Goal: Transaction & Acquisition: Purchase product/service

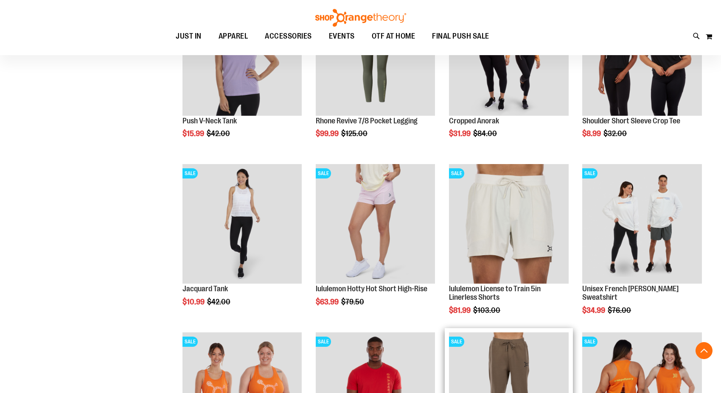
scroll to position [363, 0]
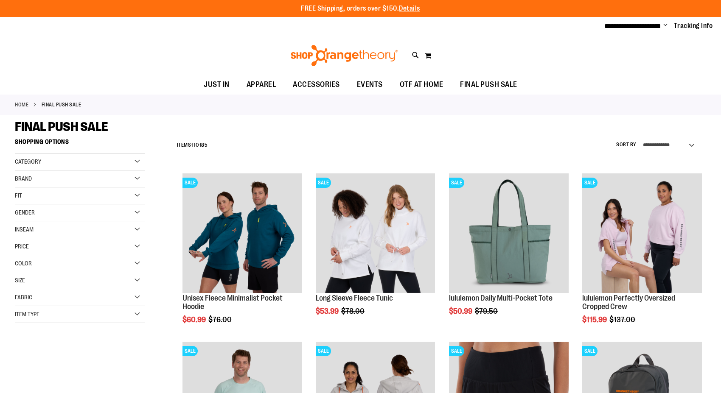
click at [682, 144] on select "**********" at bounding box center [670, 146] width 59 height 14
click at [641, 139] on select "**********" at bounding box center [670, 146] width 59 height 14
click at [135, 314] on div "Item Type" at bounding box center [80, 314] width 130 height 17
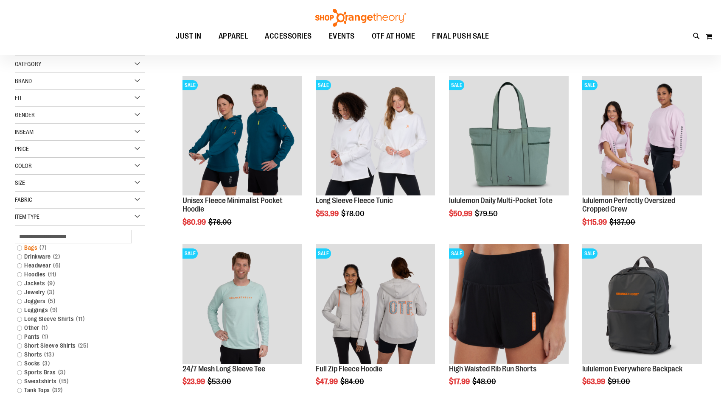
scroll to position [103, 0]
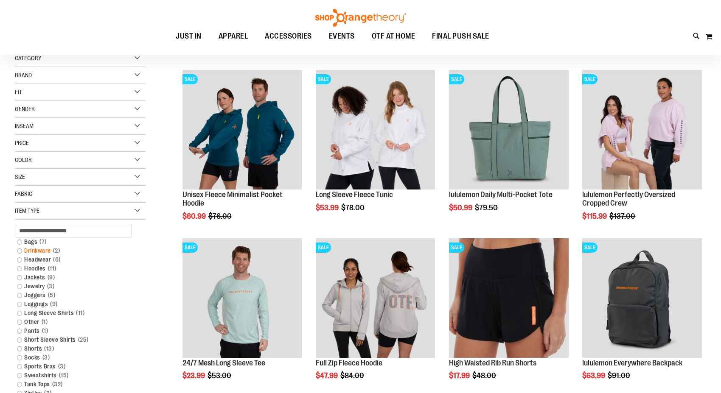
click at [47, 250] on link "Drinkware 2 items" at bounding box center [75, 251] width 125 height 9
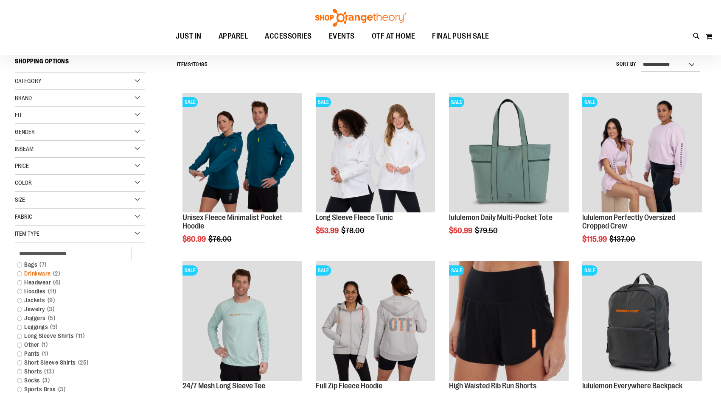
scroll to position [79, 0]
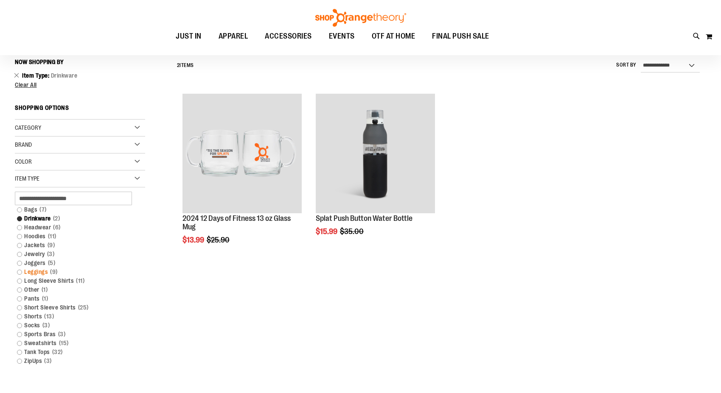
click at [29, 276] on link "Leggings 9 items" at bounding box center [75, 272] width 125 height 9
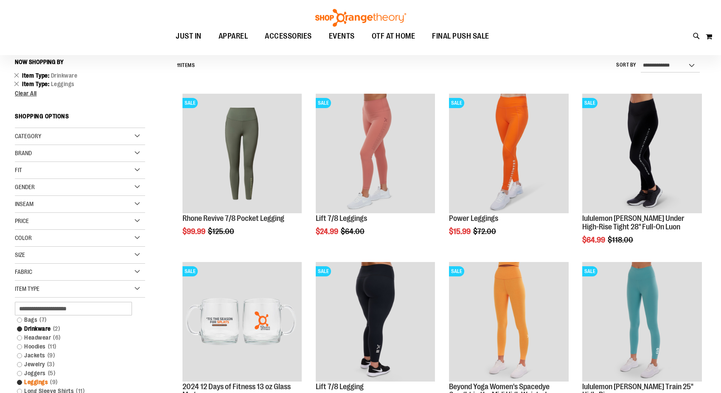
click at [20, 382] on link "Leggings 9 items" at bounding box center [75, 382] width 125 height 9
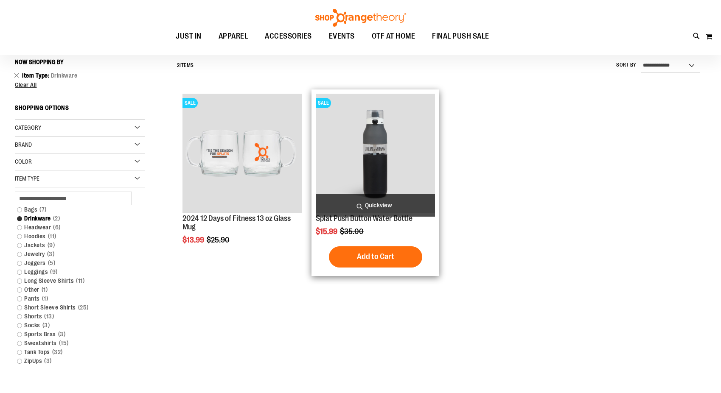
click at [366, 145] on img "product" at bounding box center [376, 154] width 120 height 120
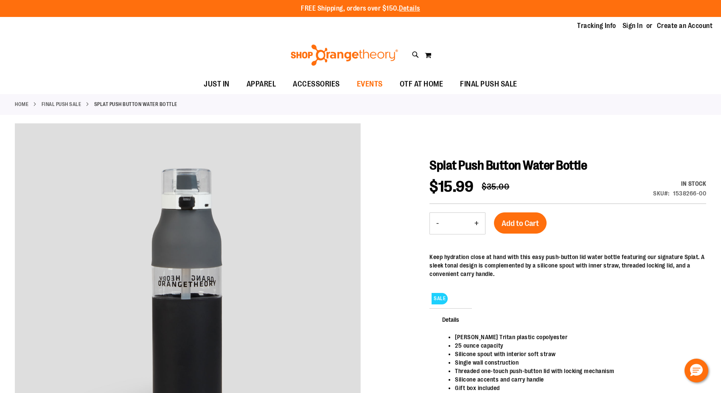
click at [374, 79] on span "EVENTS" at bounding box center [370, 84] width 26 height 19
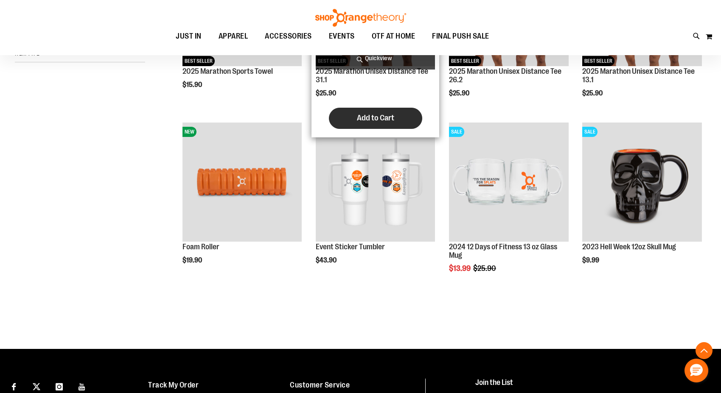
scroll to position [227, 0]
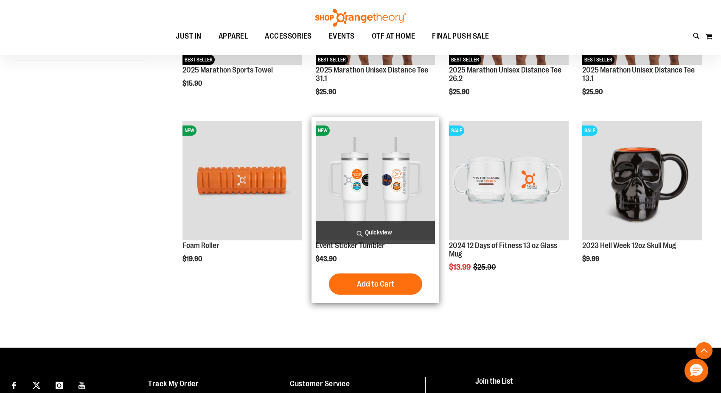
click at [398, 200] on img "product" at bounding box center [376, 181] width 120 height 120
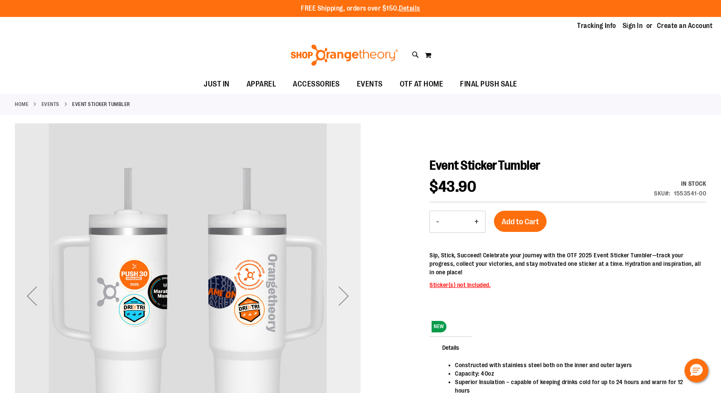
click at [342, 297] on div "Next" at bounding box center [344, 296] width 34 height 34
